Goal: Check status: Check status

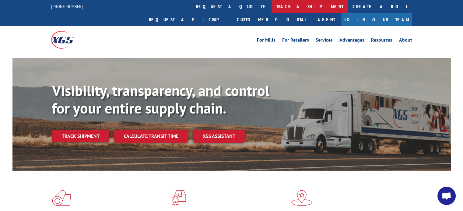
click at [271, 7] on link "track a shipment" at bounding box center [309, 6] width 76 height 13
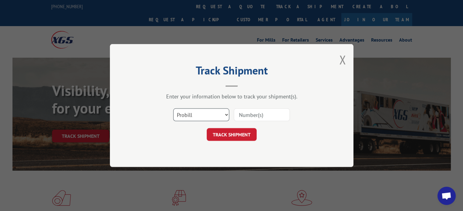
click at [212, 114] on select "Select category... Probill BOL PO" at bounding box center [201, 115] width 56 height 13
select select "bol"
click at [173, 109] on select "Select category... Probill BOL PO" at bounding box center [201, 115] width 56 height 13
click at [259, 114] on input at bounding box center [262, 115] width 56 height 13
click at [339, 60] on button "Close modal" at bounding box center [342, 60] width 7 height 16
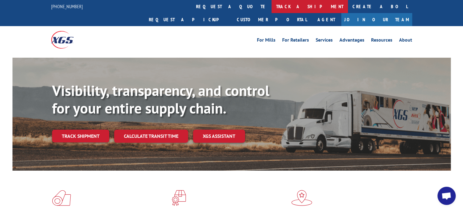
click at [271, 5] on link "track a shipment" at bounding box center [309, 6] width 76 height 13
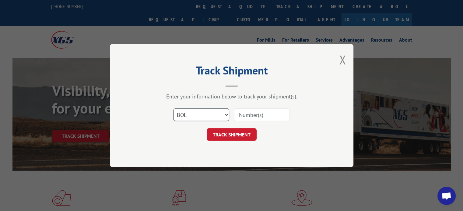
click at [175, 115] on select "Select category... Probill BOL PO" at bounding box center [201, 115] width 56 height 13
click at [252, 112] on input at bounding box center [262, 115] width 56 height 13
paste input "6013891"
type input "6013891"
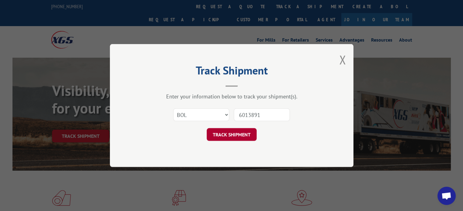
click at [235, 138] on button "TRACK SHIPMENT" at bounding box center [231, 134] width 50 height 13
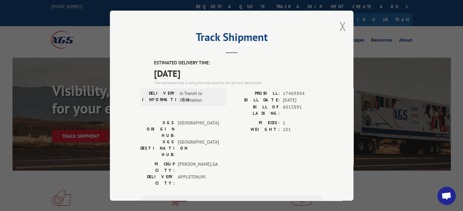
click at [339, 21] on button "Close modal" at bounding box center [342, 26] width 7 height 16
